Goal: Task Accomplishment & Management: Complete application form

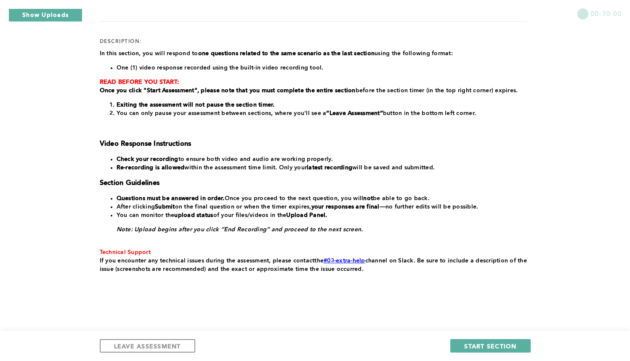
scroll to position [108, 0]
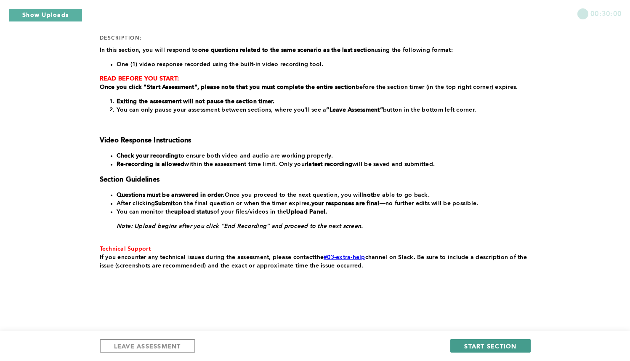
click at [501, 342] on span "START SECTION" at bounding box center [490, 346] width 52 height 8
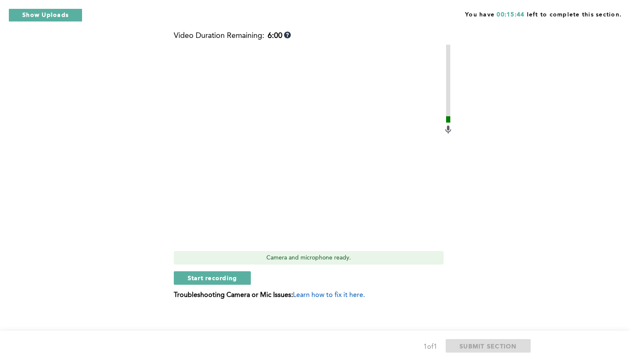
scroll to position [369, 0]
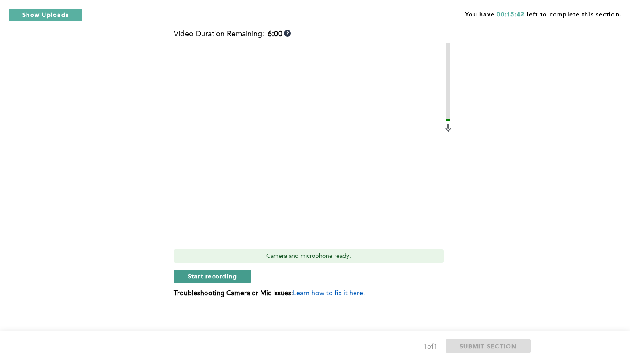
click at [221, 278] on span "Start recording" at bounding box center [213, 276] width 50 height 8
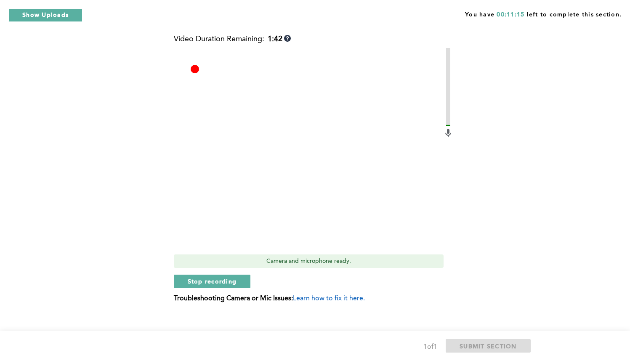
scroll to position [371, 0]
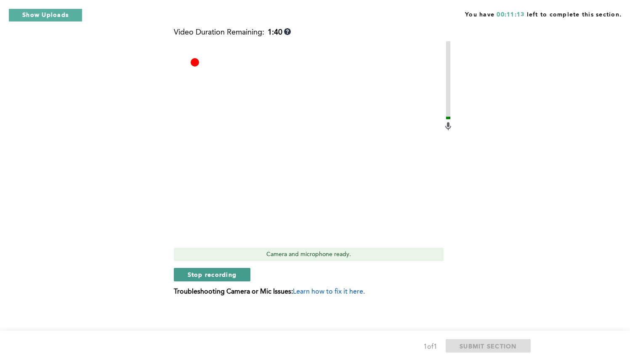
click at [215, 273] on span "Stop recording" at bounding box center [212, 274] width 49 height 8
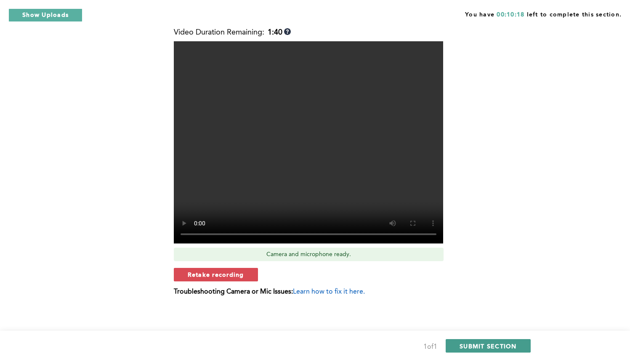
click at [477, 346] on span "SUBMIT SECTION" at bounding box center [488, 346] width 57 height 8
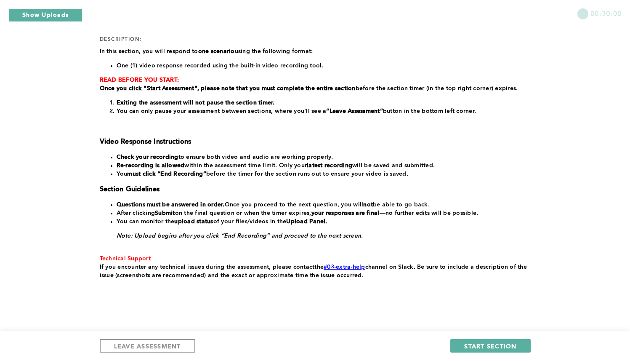
scroll to position [117, 0]
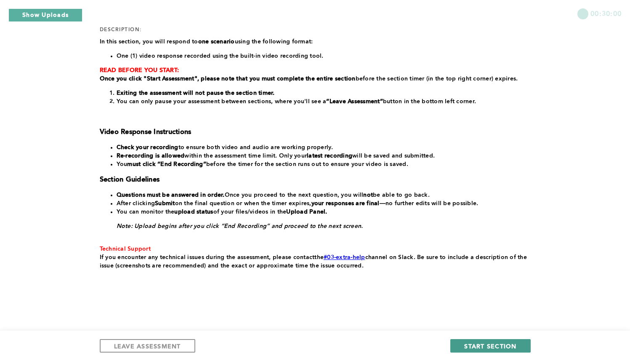
click at [494, 343] on span "START SECTION" at bounding box center [490, 346] width 52 height 8
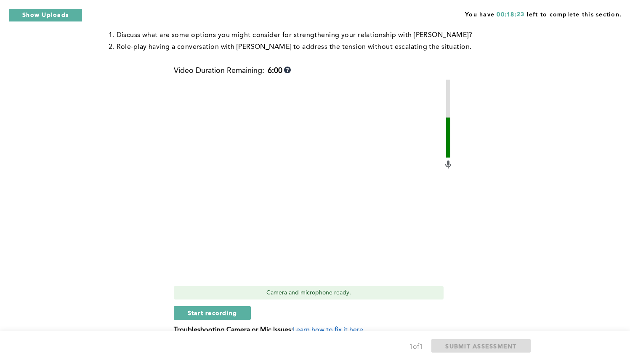
scroll to position [208, 0]
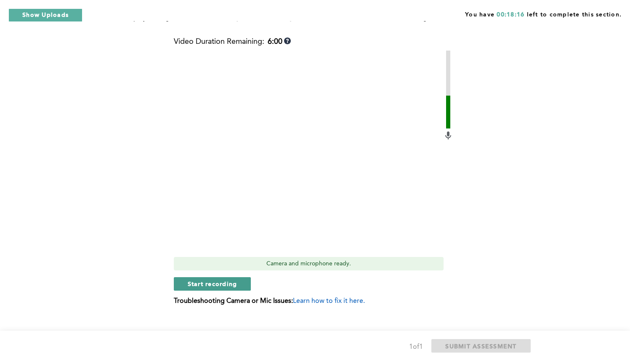
click at [218, 277] on button "Start recording" at bounding box center [212, 283] width 77 height 13
click at [218, 277] on button "Stop recording" at bounding box center [212, 283] width 77 height 13
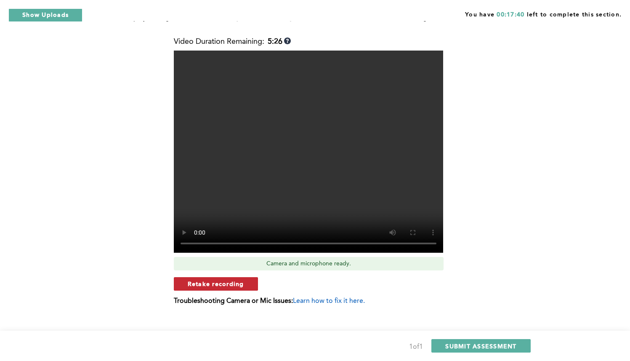
click at [216, 280] on span "Retake recording" at bounding box center [216, 284] width 56 height 8
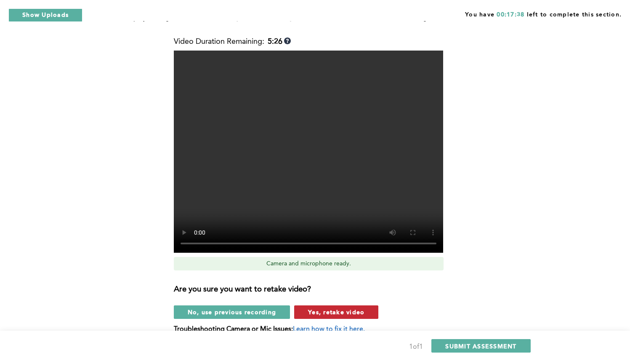
click at [333, 308] on span "Yes, retake video" at bounding box center [336, 312] width 56 height 8
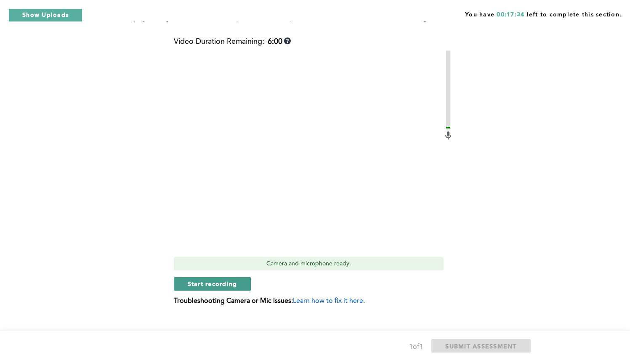
click at [218, 280] on span "Start recording" at bounding box center [213, 284] width 50 height 8
click at [218, 280] on span "Stop recording" at bounding box center [212, 284] width 49 height 8
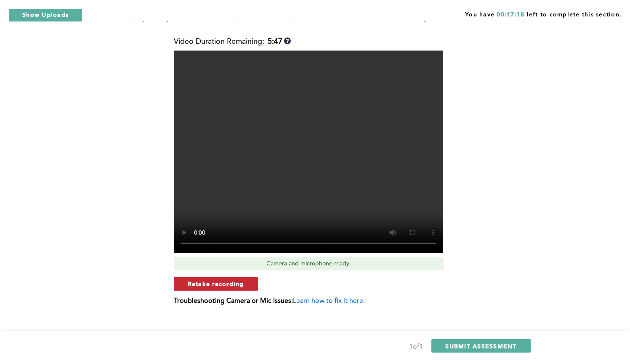
click at [216, 280] on span "Retake recording" at bounding box center [216, 284] width 56 height 8
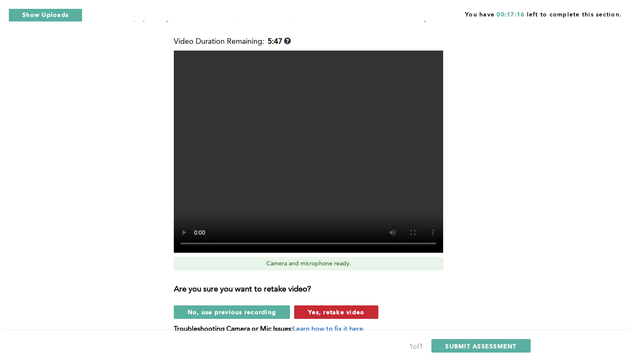
click at [330, 308] on span "Yes, retake video" at bounding box center [336, 312] width 56 height 8
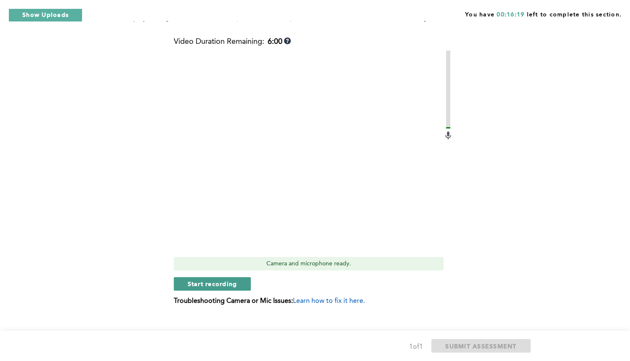
click at [240, 277] on button "Start recording" at bounding box center [212, 283] width 77 height 13
click at [240, 277] on button "Stop recording" at bounding box center [212, 283] width 77 height 13
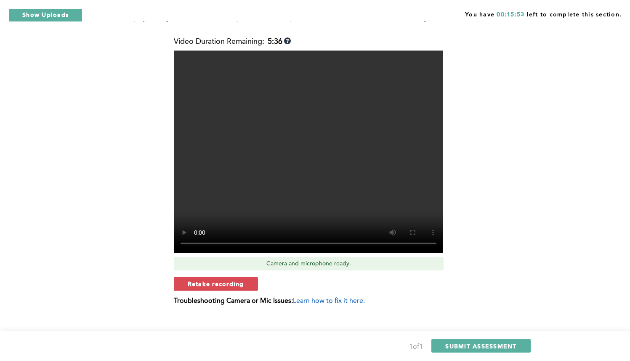
click at [240, 280] on span "Retake recording" at bounding box center [216, 284] width 56 height 8
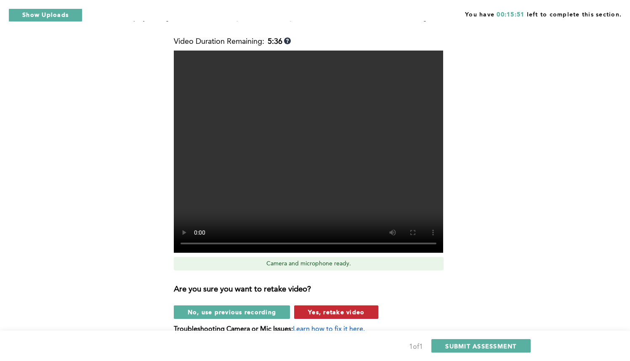
click at [352, 308] on span "Yes, retake video" at bounding box center [336, 312] width 56 height 8
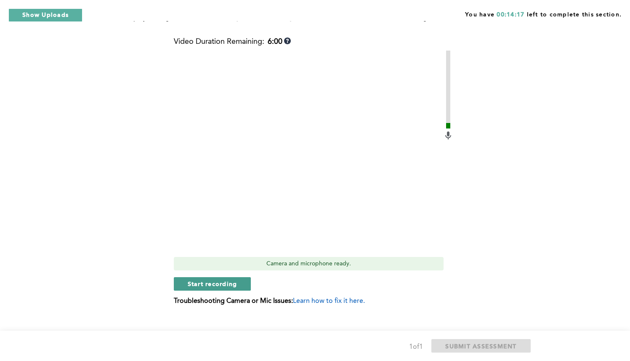
click at [226, 280] on span "Start recording" at bounding box center [213, 284] width 50 height 8
click at [267, 277] on div "Stop recording" at bounding box center [314, 283] width 280 height 13
click at [197, 280] on span "Stop recording" at bounding box center [212, 284] width 49 height 8
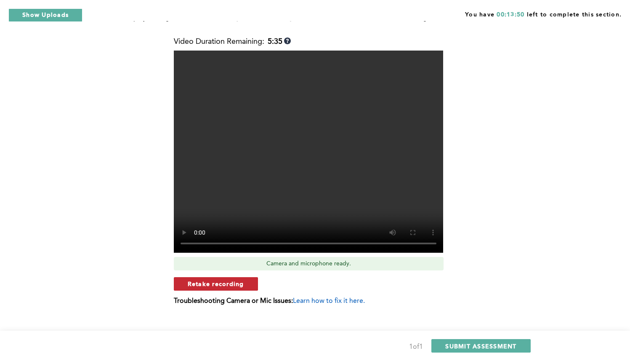
click at [203, 280] on span "Retake recording" at bounding box center [216, 284] width 56 height 8
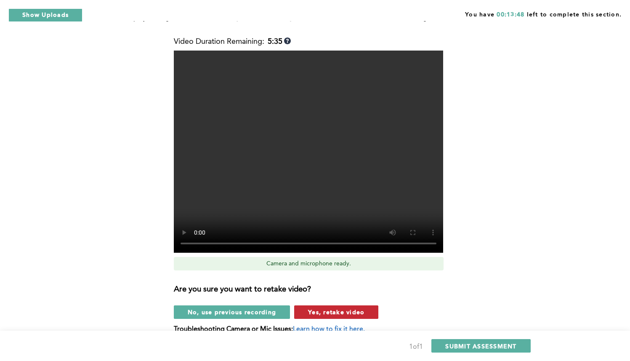
click at [327, 308] on span "Yes, retake video" at bounding box center [336, 312] width 56 height 8
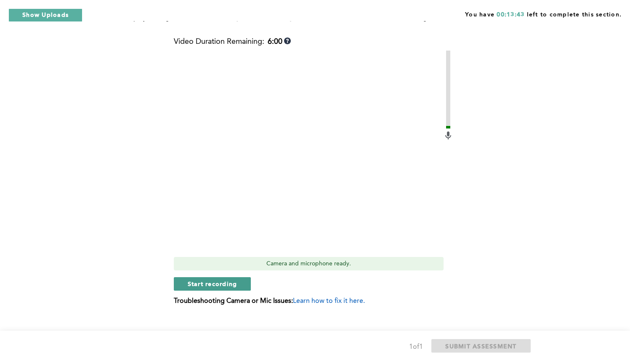
click at [213, 280] on span "Start recording" at bounding box center [213, 284] width 50 height 8
click at [213, 280] on span "Stop recording" at bounding box center [212, 284] width 49 height 8
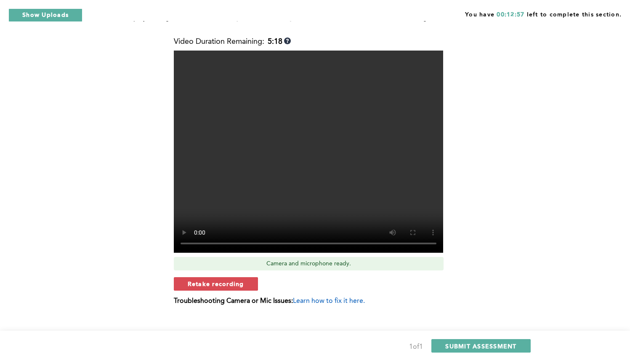
click at [213, 280] on span "Retake recording" at bounding box center [216, 284] width 56 height 8
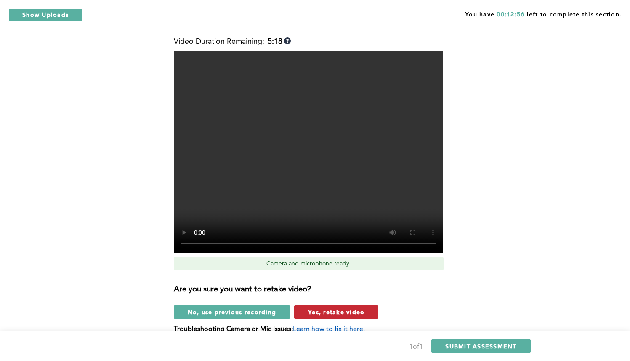
click at [343, 308] on span "Yes, retake video" at bounding box center [336, 312] width 56 height 8
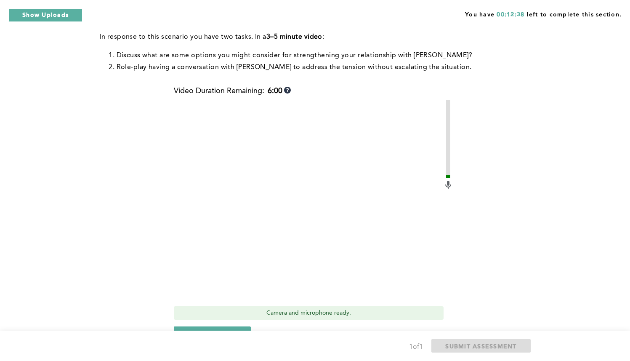
scroll to position [160, 0]
click at [218, 328] on span "Start recording" at bounding box center [213, 332] width 50 height 8
click at [218, 328] on span "Stop recording" at bounding box center [212, 332] width 49 height 8
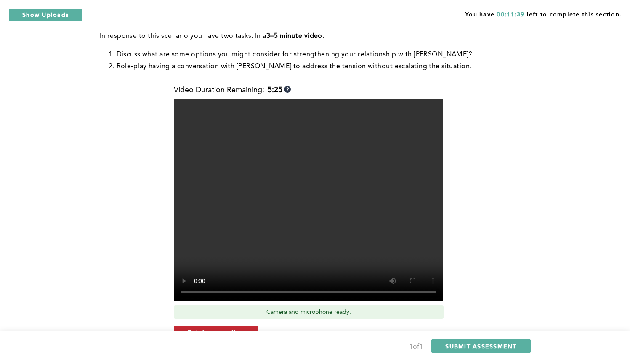
click at [224, 328] on span "Retake recording" at bounding box center [216, 332] width 56 height 8
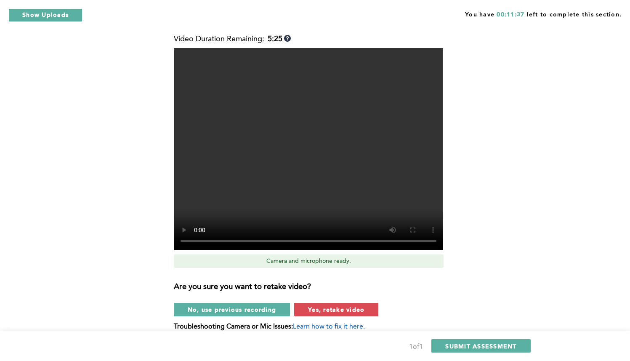
scroll to position [222, 0]
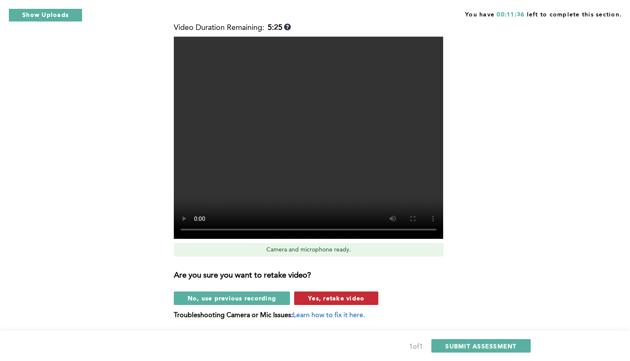
click at [335, 294] on span "Yes, retake video" at bounding box center [336, 298] width 56 height 8
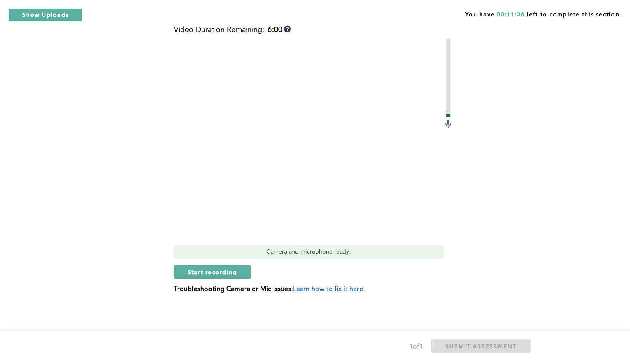
scroll to position [208, 0]
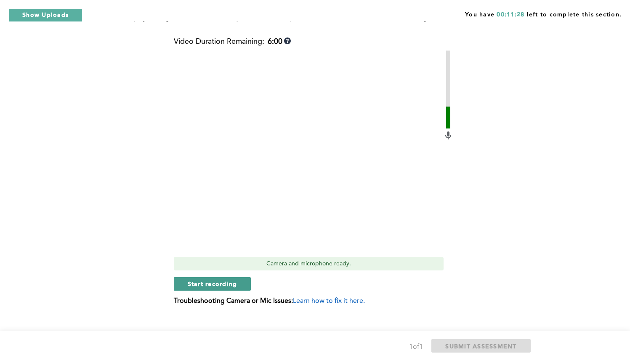
click at [210, 280] on span "Start recording" at bounding box center [213, 284] width 50 height 8
click at [210, 280] on span "Stop recording" at bounding box center [212, 284] width 49 height 8
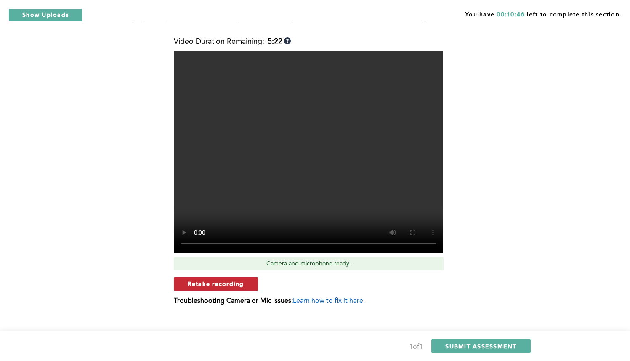
click at [209, 280] on span "Retake recording" at bounding box center [216, 284] width 56 height 8
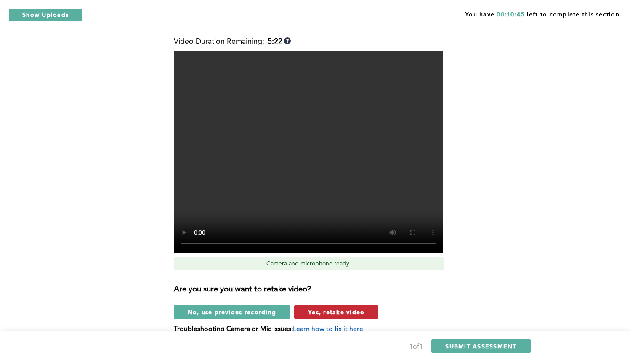
click at [341, 308] on span "Yes, retake video" at bounding box center [336, 312] width 56 height 8
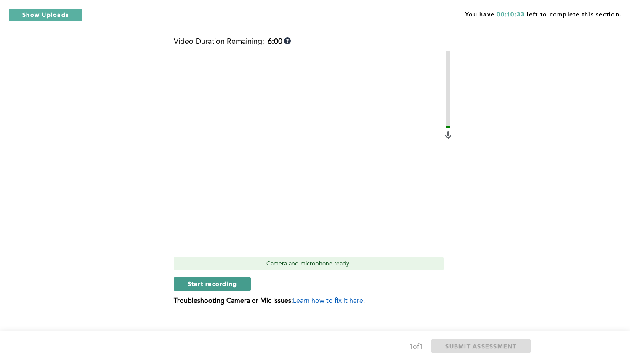
click at [220, 280] on span "Start recording" at bounding box center [213, 284] width 50 height 8
click at [220, 280] on span "Stop recording" at bounding box center [212, 284] width 49 height 8
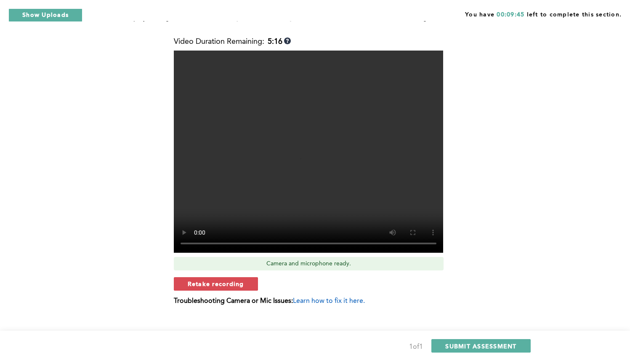
click at [220, 280] on span "Retake recording" at bounding box center [216, 284] width 56 height 8
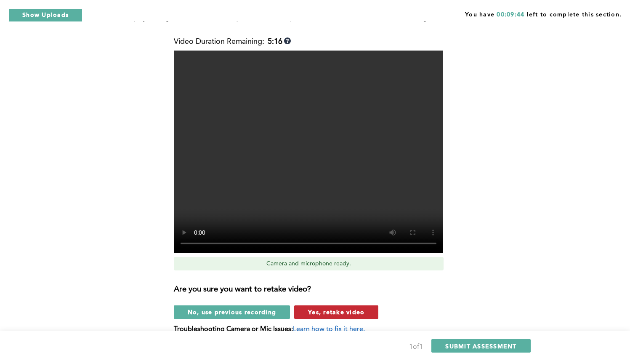
click at [353, 308] on span "Yes, retake video" at bounding box center [336, 312] width 56 height 8
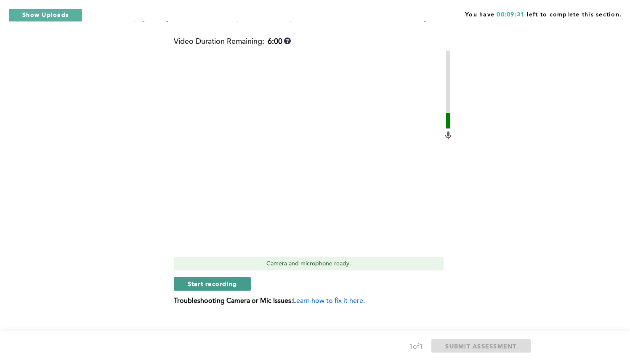
click at [236, 280] on span "Start recording" at bounding box center [213, 284] width 50 height 8
click at [236, 280] on span "Stop recording" at bounding box center [212, 284] width 49 height 8
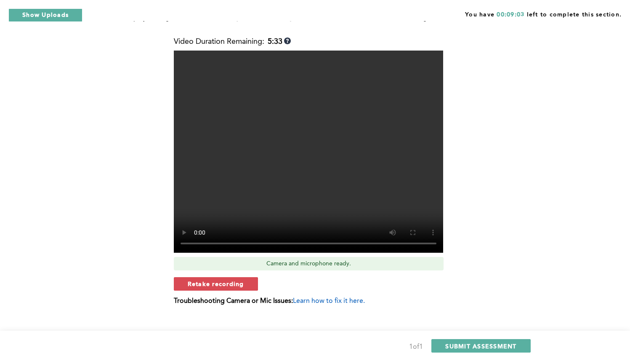
click at [236, 280] on span "Retake recording" at bounding box center [216, 284] width 56 height 8
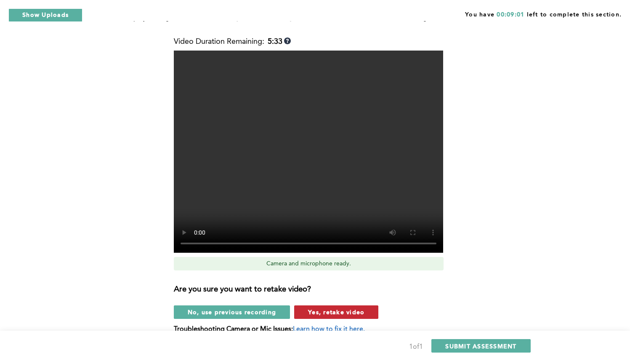
click at [335, 308] on span "Yes, retake video" at bounding box center [336, 312] width 56 height 8
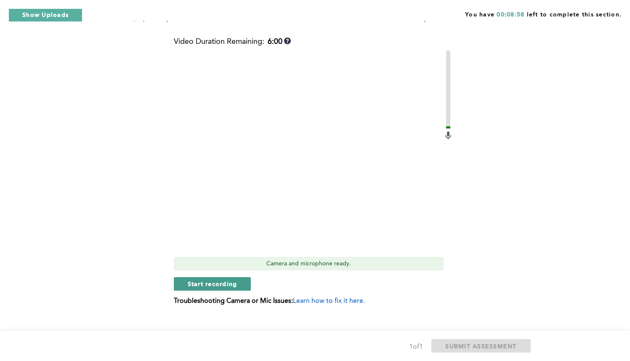
click at [200, 280] on span "Start recording" at bounding box center [213, 284] width 50 height 8
click at [200, 280] on span "Stop recording" at bounding box center [212, 284] width 49 height 8
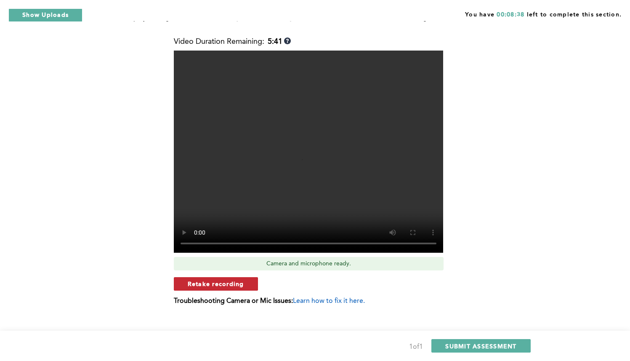
click at [204, 280] on span "Retake recording" at bounding box center [216, 284] width 56 height 8
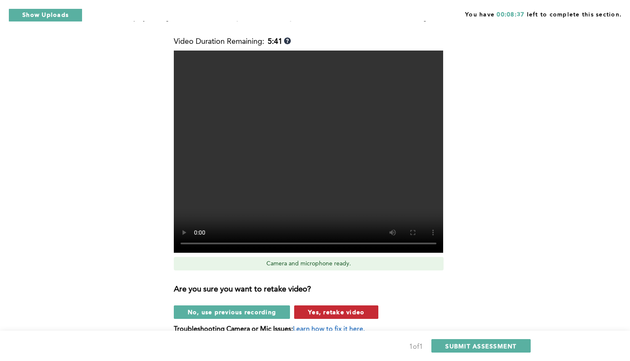
click at [346, 308] on span "Yes, retake video" at bounding box center [336, 312] width 56 height 8
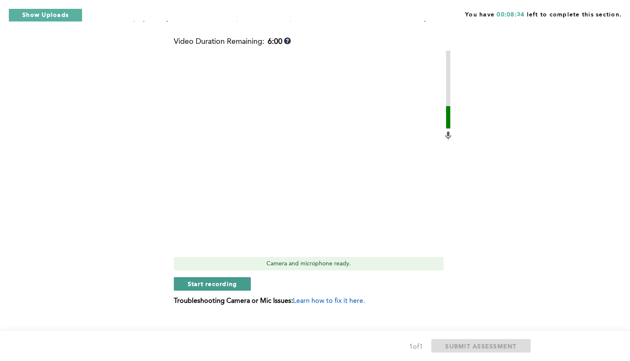
click at [217, 280] on span "Start recording" at bounding box center [213, 284] width 50 height 8
click at [217, 280] on span "Stop recording" at bounding box center [212, 284] width 49 height 8
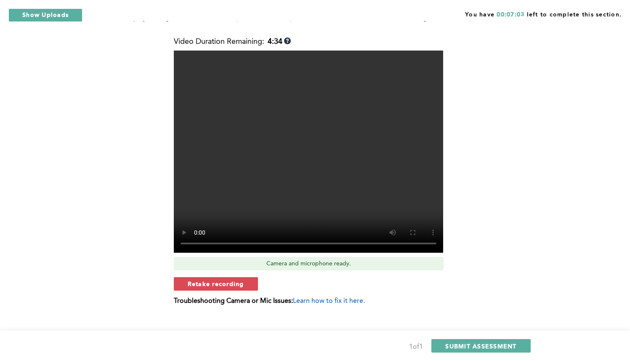
click at [217, 280] on span "Retake recording" at bounding box center [216, 284] width 56 height 8
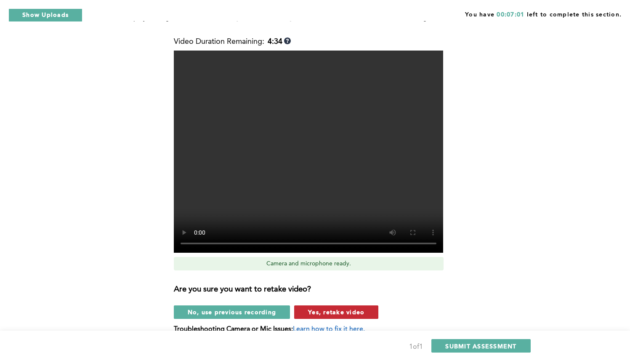
click at [336, 308] on span "Yes, retake video" at bounding box center [336, 312] width 56 height 8
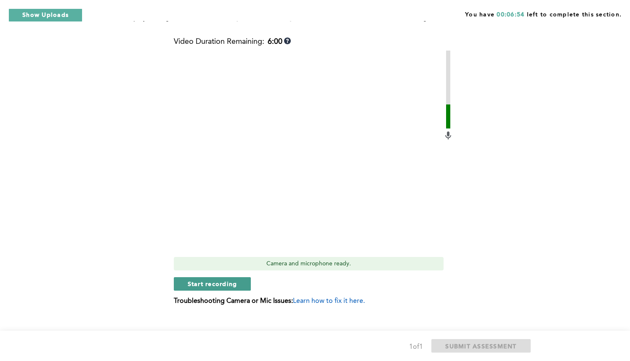
click at [204, 280] on span "Start recording" at bounding box center [213, 284] width 50 height 8
click at [204, 280] on span "Stop recording" at bounding box center [212, 284] width 49 height 8
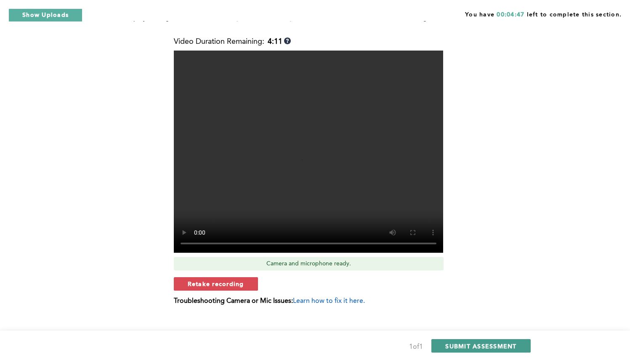
click at [462, 342] on span "SUBMIT ASSESSMENT" at bounding box center [480, 346] width 71 height 8
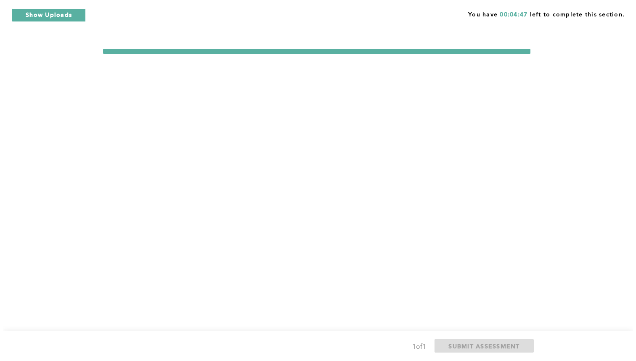
scroll to position [0, 0]
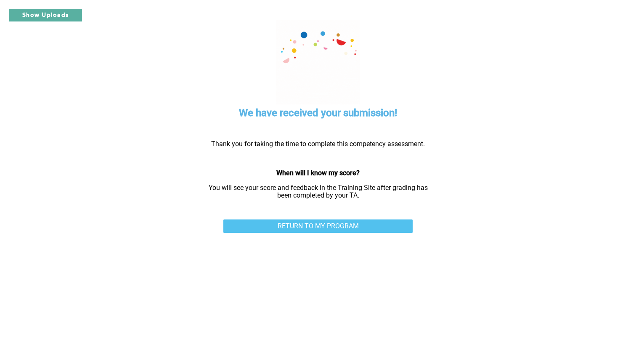
click at [357, 225] on link "RETURN TO MY PROGRAM" at bounding box center [318, 225] width 189 height 13
